Goal: Task Accomplishment & Management: Use online tool/utility

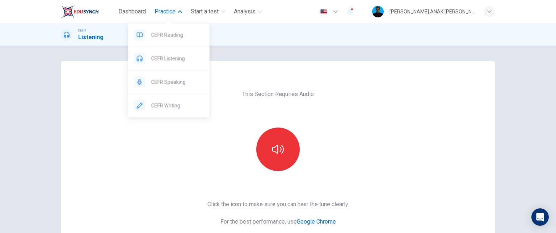
drag, startPoint x: 176, startPoint y: 84, endPoint x: 305, endPoint y: 29, distance: 140.4
click at [176, 84] on span "CEFR Speaking" at bounding box center [177, 81] width 52 height 9
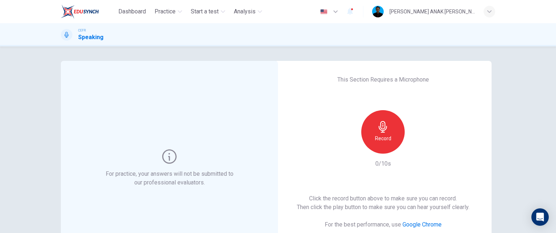
click at [370, 127] on div "Record" at bounding box center [382, 131] width 43 height 43
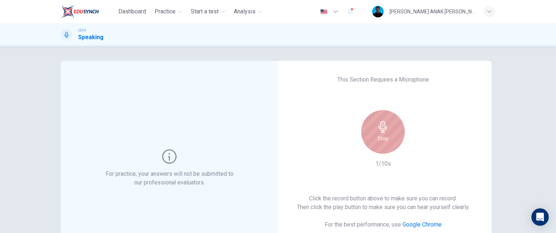
click at [383, 131] on icon "button" at bounding box center [383, 127] width 12 height 12
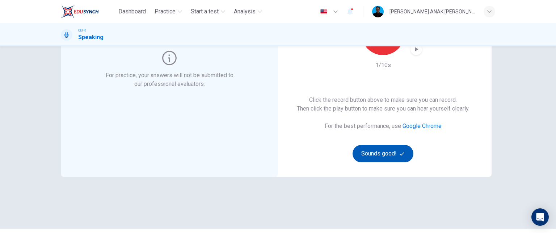
scroll to position [108, 0]
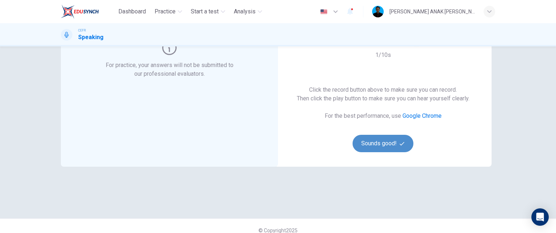
click at [390, 143] on button "Sounds good!" at bounding box center [382, 143] width 61 height 17
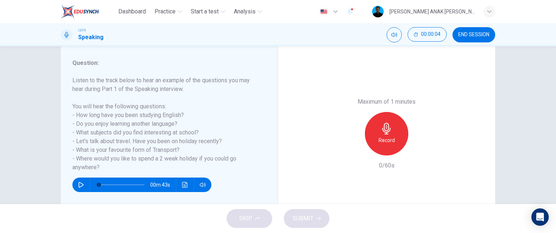
scroll to position [87, 0]
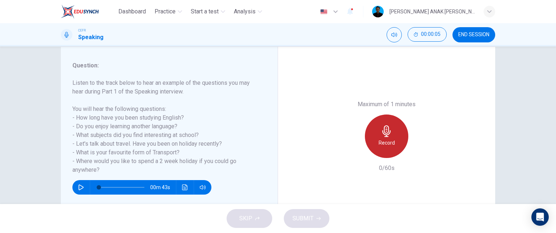
click at [385, 136] on icon "button" at bounding box center [386, 131] width 12 height 12
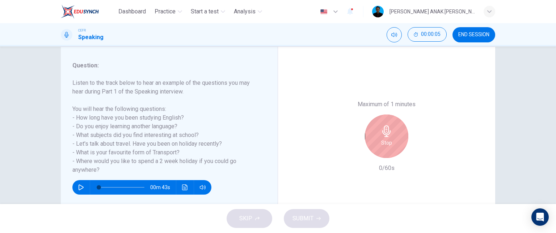
click at [385, 136] on icon "button" at bounding box center [386, 131] width 8 height 12
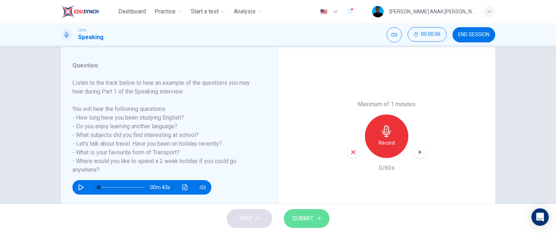
click at [308, 215] on span "SUBMIT" at bounding box center [302, 218] width 21 height 10
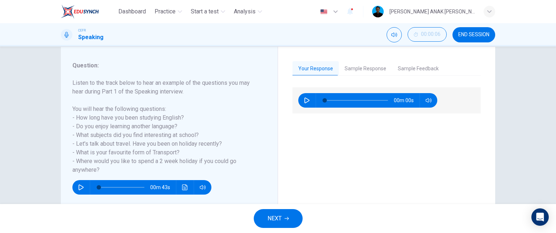
click at [277, 221] on span "NEXT" at bounding box center [274, 218] width 14 height 10
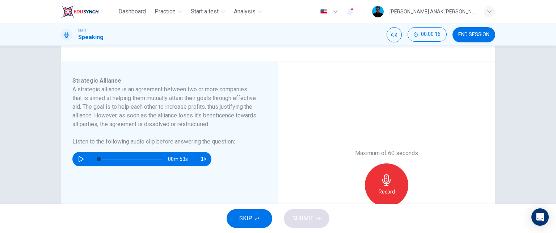
scroll to position [108, 0]
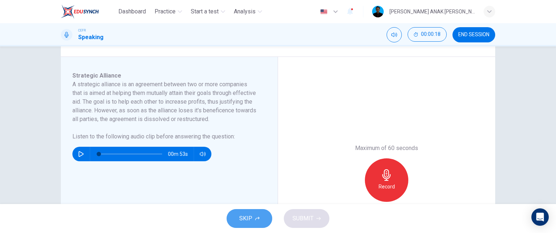
click at [255, 217] on icon "button" at bounding box center [257, 218] width 4 height 4
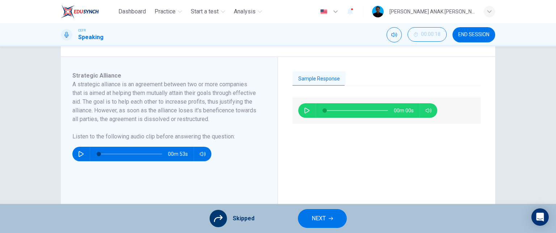
click at [307, 111] on icon "button" at bounding box center [307, 110] width 6 height 6
click at [324, 149] on div "00m 53s" at bounding box center [386, 195] width 188 height 197
click at [308, 110] on button "button" at bounding box center [307, 110] width 12 height 14
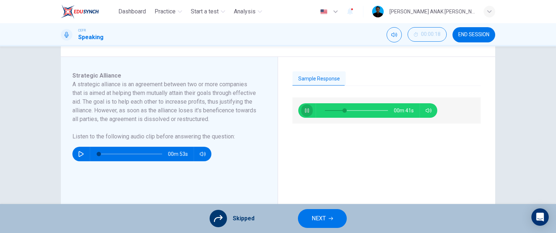
type input "31"
click at [338, 219] on button "NEXT" at bounding box center [322, 218] width 49 height 19
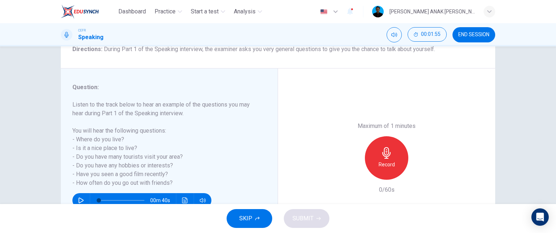
scroll to position [72, 0]
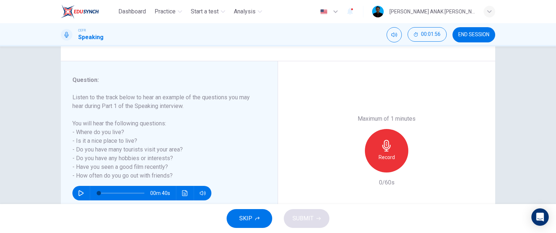
click at [254, 216] on button "SKIP" at bounding box center [249, 218] width 46 height 19
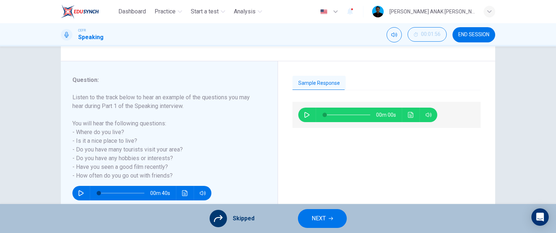
click at [303, 215] on button "NEXT" at bounding box center [322, 218] width 49 height 19
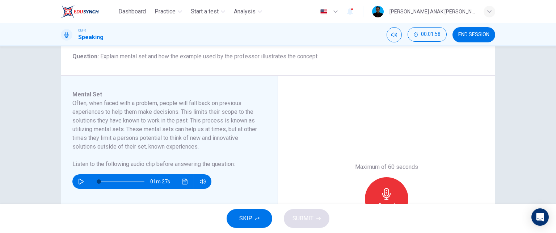
scroll to position [108, 0]
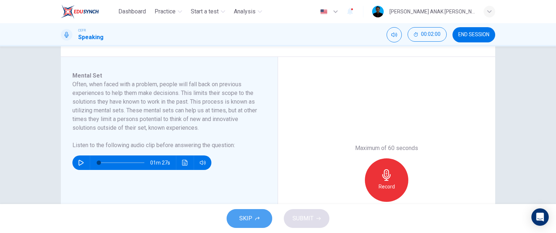
click at [265, 221] on button "SKIP" at bounding box center [249, 218] width 46 height 19
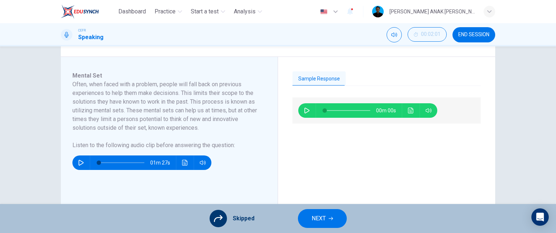
click at [317, 217] on span "NEXT" at bounding box center [318, 218] width 14 height 10
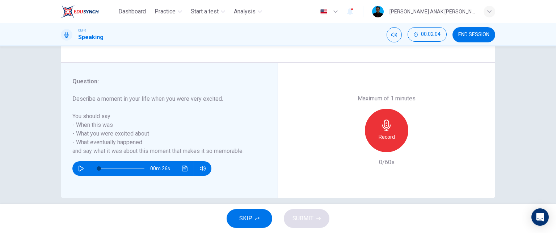
scroll to position [123, 0]
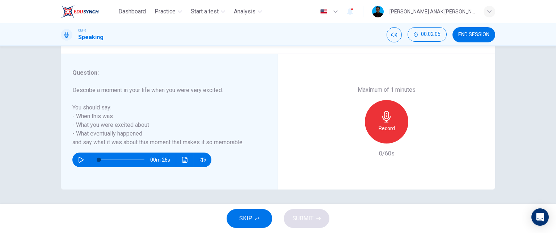
click at [252, 220] on button "SKIP" at bounding box center [249, 218] width 46 height 19
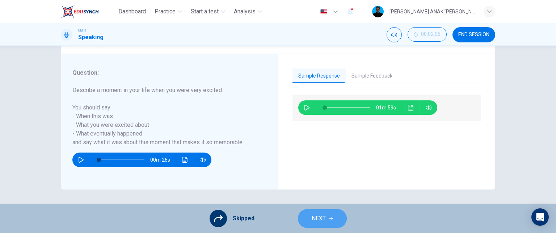
click at [318, 213] on span "NEXT" at bounding box center [318, 218] width 14 height 10
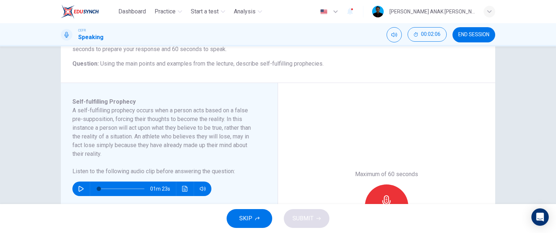
scroll to position [108, 0]
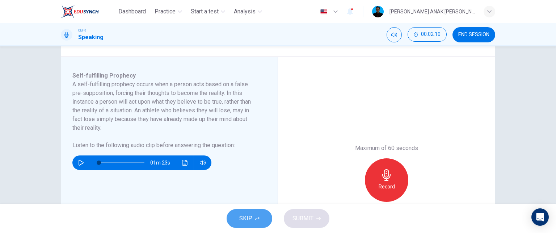
click at [248, 220] on span "SKIP" at bounding box center [245, 218] width 13 height 10
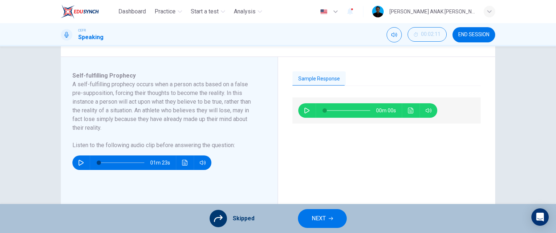
click at [330, 215] on button "NEXT" at bounding box center [322, 218] width 49 height 19
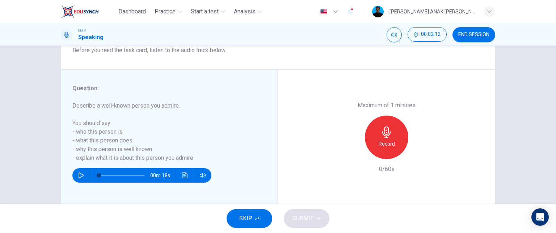
scroll to position [123, 0]
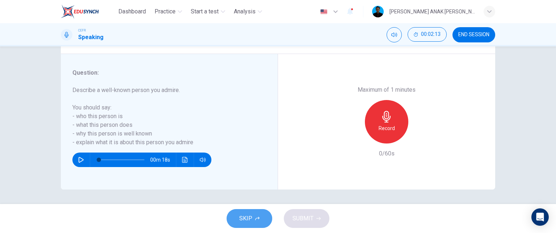
click at [248, 212] on button "SKIP" at bounding box center [249, 218] width 46 height 19
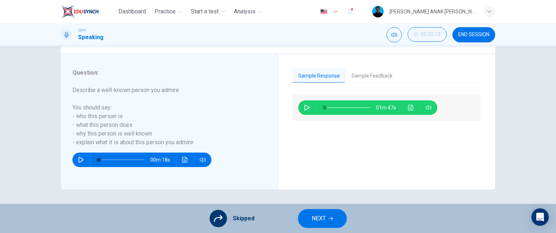
click at [323, 218] on span "NEXT" at bounding box center [318, 218] width 14 height 10
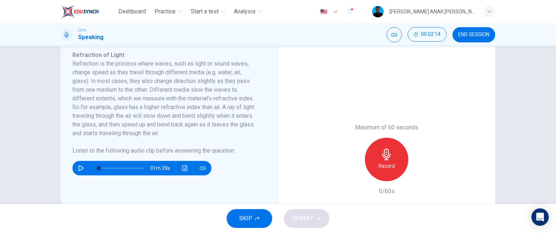
scroll to position [145, 0]
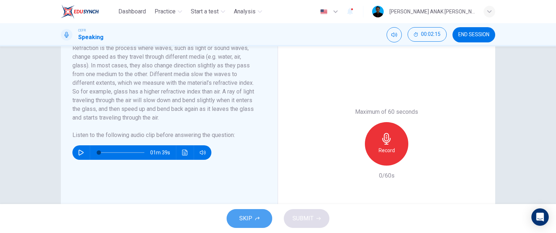
click at [249, 220] on span "SKIP" at bounding box center [245, 218] width 13 height 10
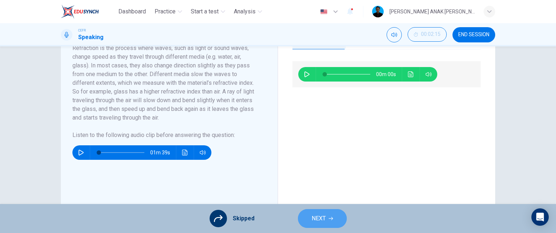
click at [324, 220] on span "NEXT" at bounding box center [318, 218] width 14 height 10
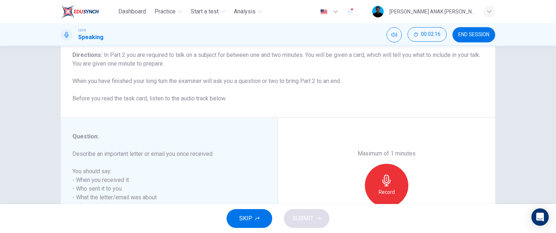
scroll to position [108, 0]
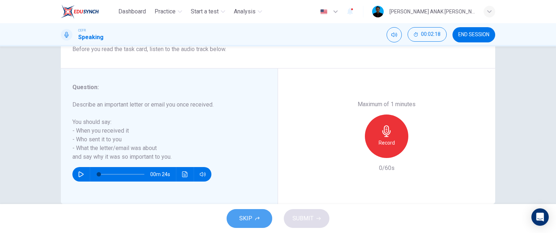
click at [240, 221] on span "SKIP" at bounding box center [245, 218] width 13 height 10
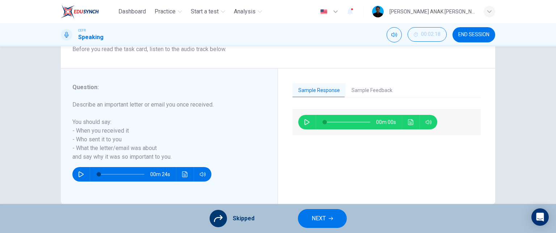
click at [328, 218] on icon "button" at bounding box center [330, 218] width 4 height 3
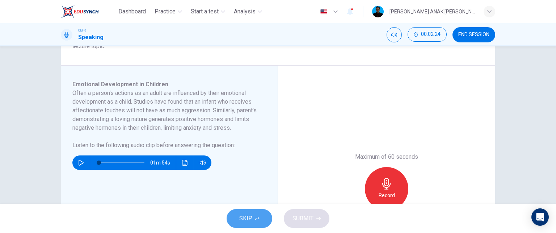
click at [247, 217] on span "SKIP" at bounding box center [245, 218] width 13 height 10
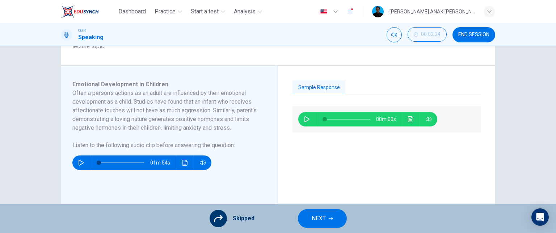
click at [332, 222] on button "NEXT" at bounding box center [322, 218] width 49 height 19
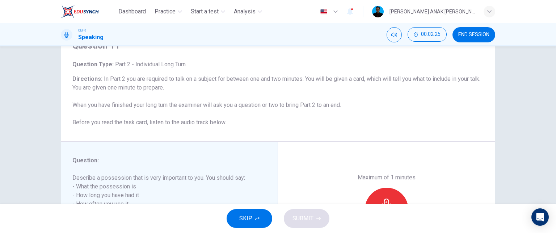
scroll to position [36, 0]
click at [260, 220] on button "SKIP" at bounding box center [249, 218] width 46 height 19
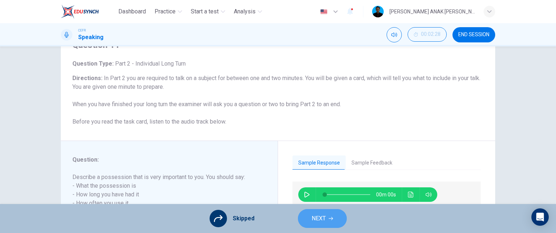
click at [329, 218] on icon "button" at bounding box center [330, 218] width 4 height 4
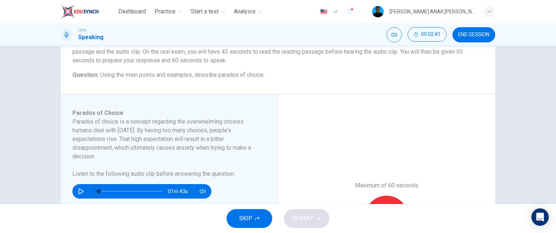
scroll to position [72, 0]
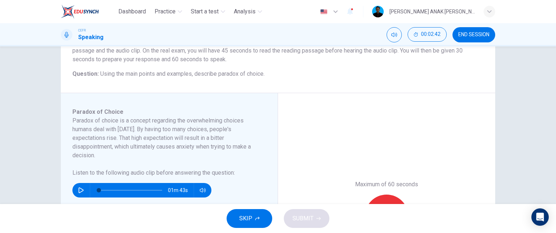
click at [256, 225] on button "SKIP" at bounding box center [249, 218] width 46 height 19
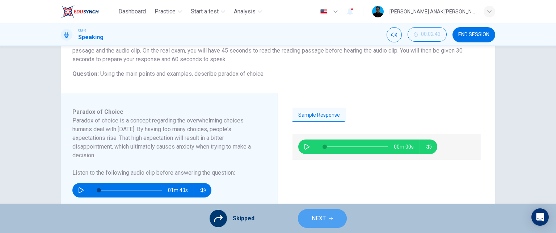
click at [320, 220] on span "NEXT" at bounding box center [318, 218] width 14 height 10
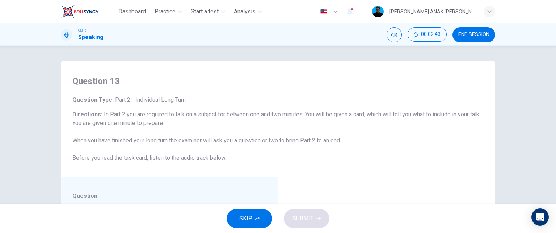
scroll to position [36, 0]
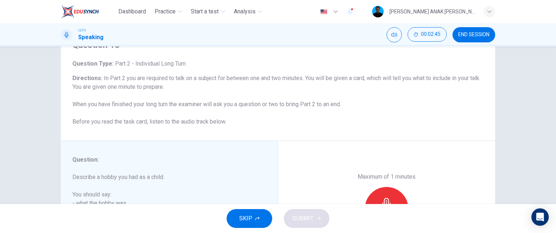
click at [257, 222] on button "SKIP" at bounding box center [249, 218] width 46 height 19
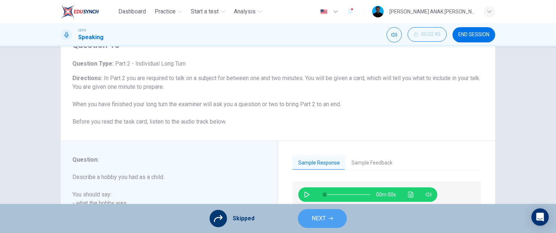
click at [318, 220] on span "NEXT" at bounding box center [318, 218] width 14 height 10
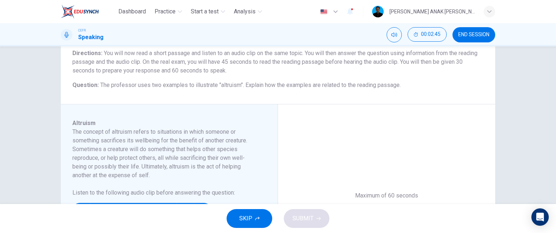
scroll to position [72, 0]
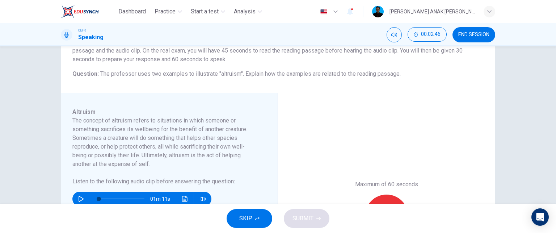
click at [259, 217] on icon "button" at bounding box center [257, 218] width 4 height 4
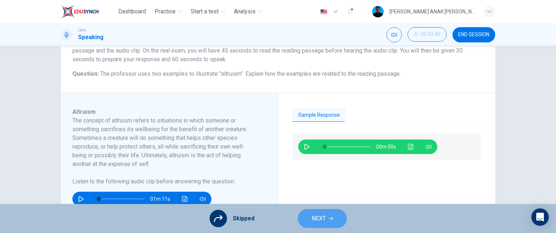
click at [330, 218] on icon "button" at bounding box center [330, 218] width 4 height 4
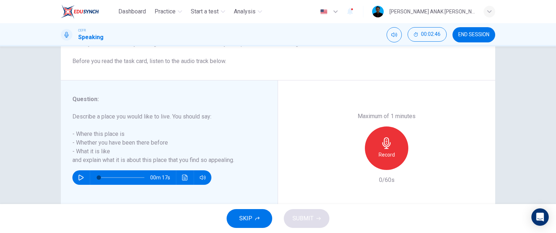
scroll to position [108, 0]
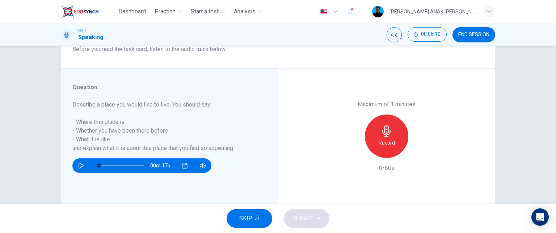
click at [248, 216] on span "SKIP" at bounding box center [245, 218] width 13 height 10
